Goal: Check status: Check status

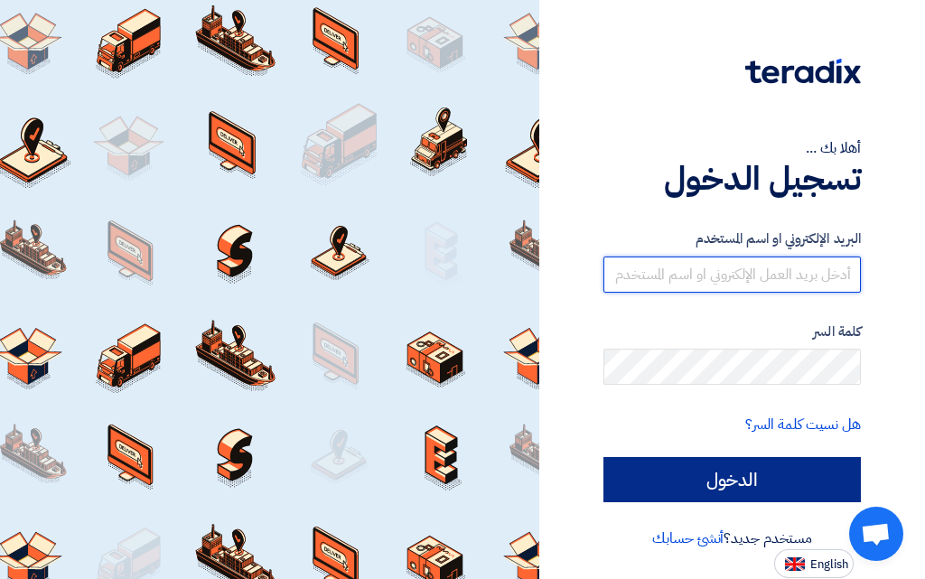
type input "[EMAIL_ADDRESS][DOMAIN_NAME]"
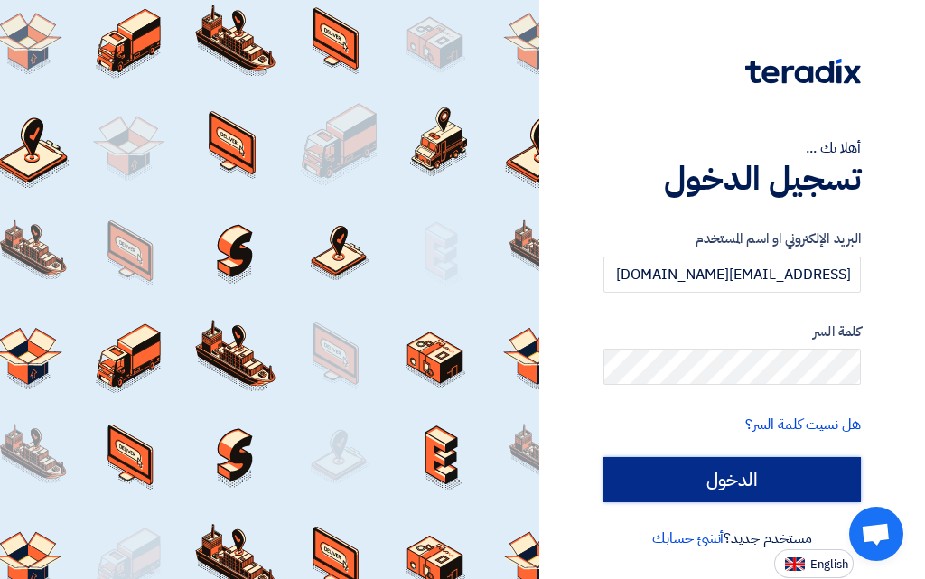
click at [673, 476] on input "الدخول" at bounding box center [731, 479] width 257 height 45
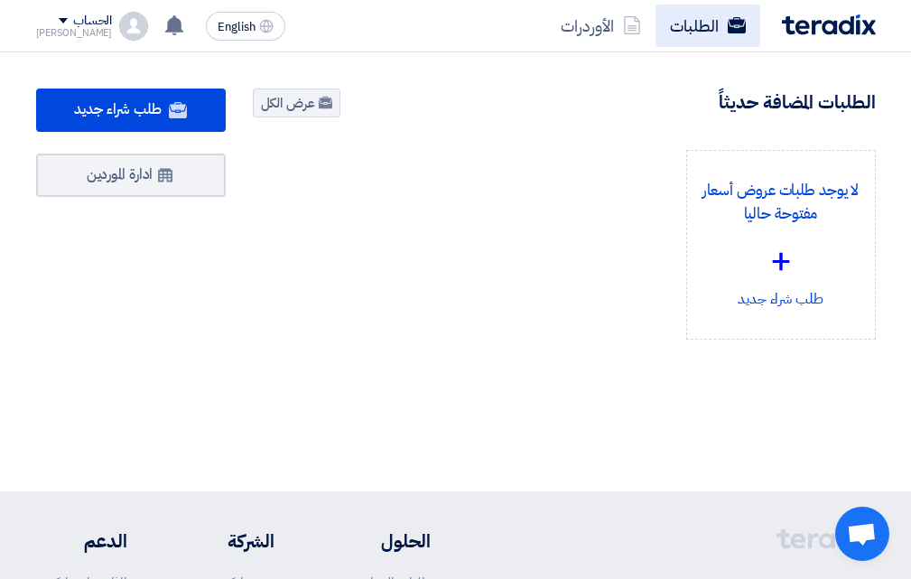
click at [694, 29] on link "الطلبات" at bounding box center [708, 26] width 105 height 42
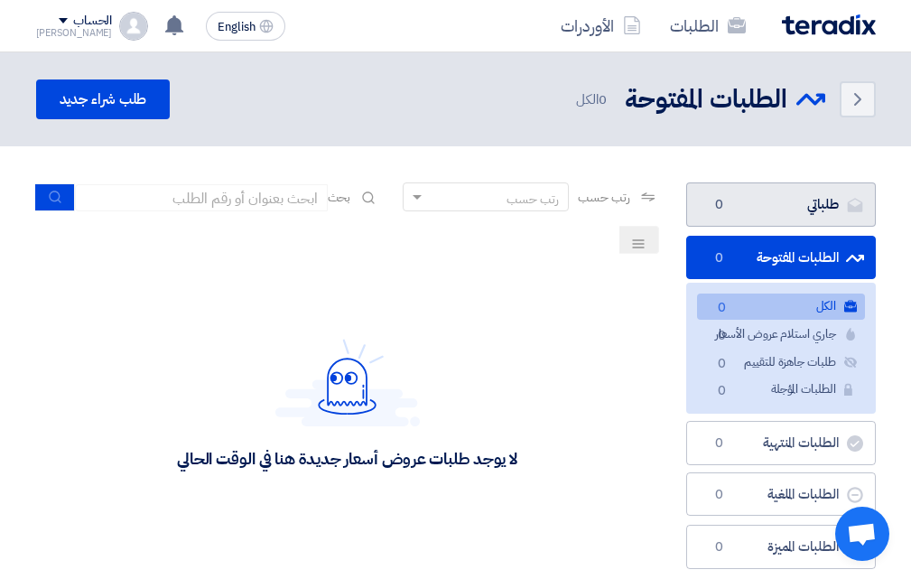
click at [752, 202] on link "طلباتي طلباتي 0" at bounding box center [781, 204] width 190 height 44
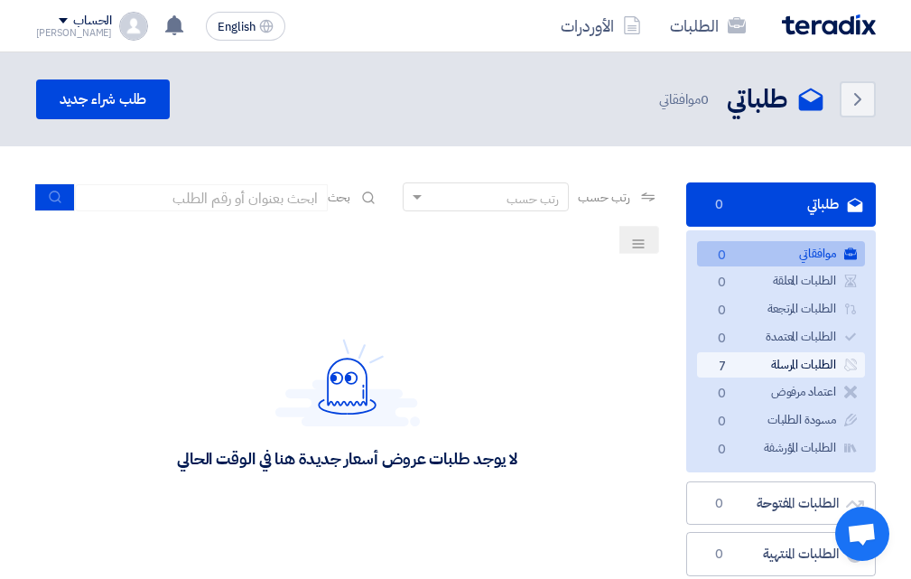
click at [805, 364] on link "الطلبات المرسلة الطلبات المرسلة 7" at bounding box center [781, 365] width 168 height 26
